Goal: Task Accomplishment & Management: Manage account settings

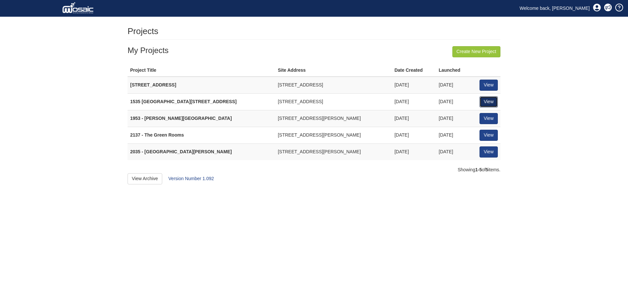
click at [489, 99] on link "View" at bounding box center [488, 101] width 18 height 11
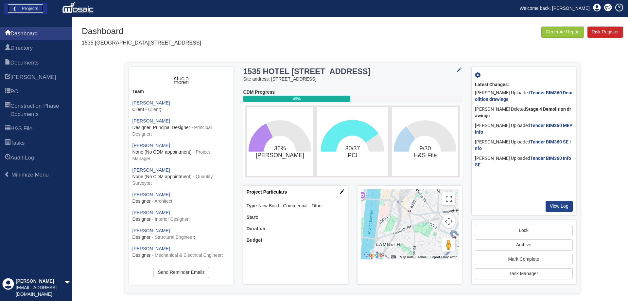
click at [38, 7] on link "❮ Projects" at bounding box center [25, 8] width 35 height 9
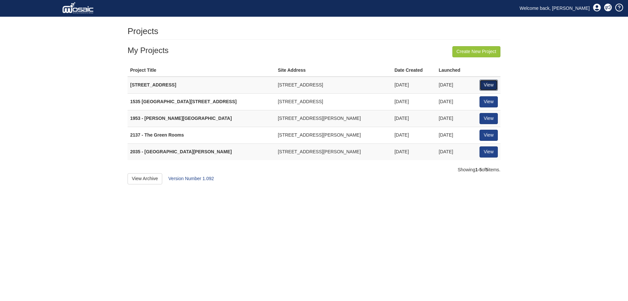
click at [495, 84] on link "View" at bounding box center [488, 84] width 18 height 11
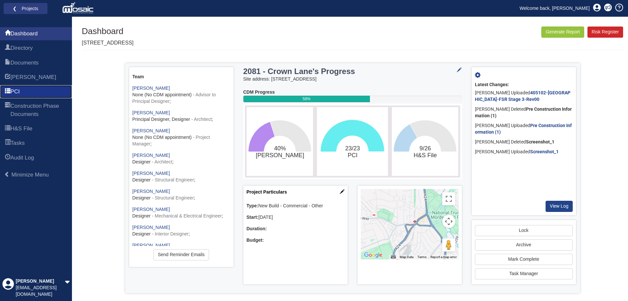
click at [24, 90] on link "PCI" at bounding box center [36, 91] width 72 height 13
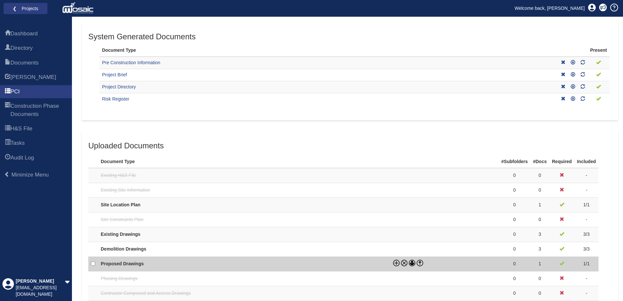
scroll to position [196, 0]
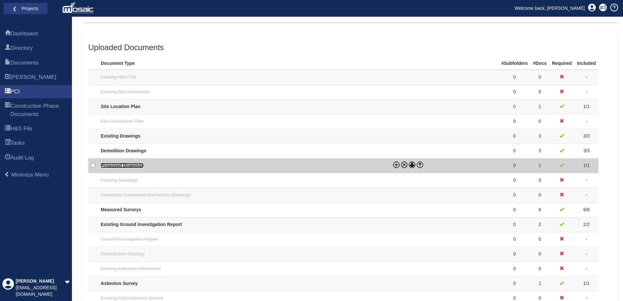
click at [121, 164] on link "Proposed Drawings" at bounding box center [122, 165] width 43 height 5
checkbox input "true"
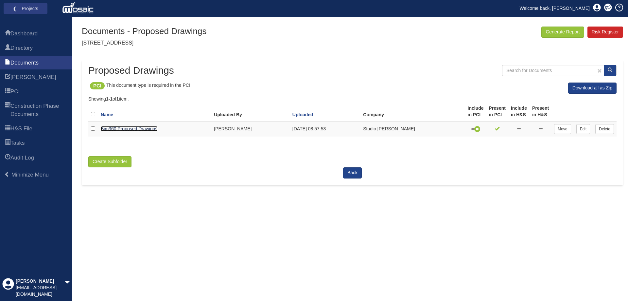
click at [139, 127] on link "Bim360 Proposed Drawings" at bounding box center [129, 128] width 57 height 5
click at [15, 5] on link "❮ Projects" at bounding box center [25, 8] width 35 height 9
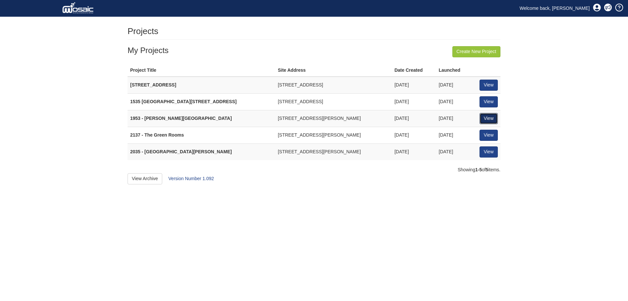
click at [489, 116] on link "View" at bounding box center [488, 118] width 18 height 11
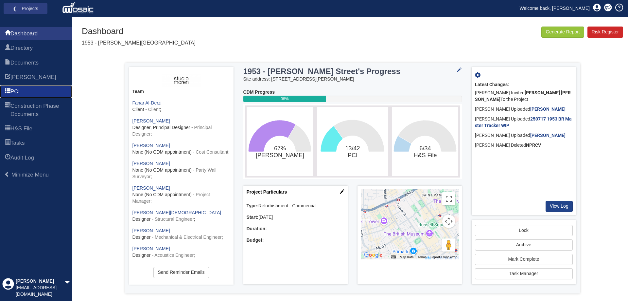
click at [26, 88] on link "PCI" at bounding box center [36, 91] width 72 height 13
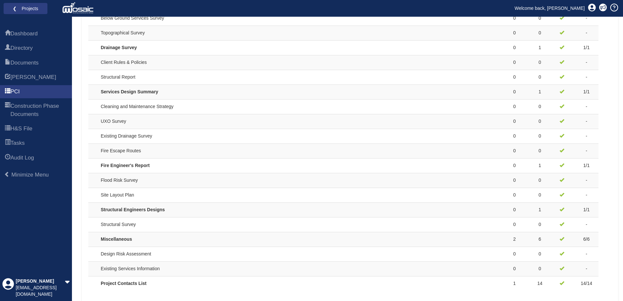
scroll to position [540, 0]
